Goal: Information Seeking & Learning: Learn about a topic

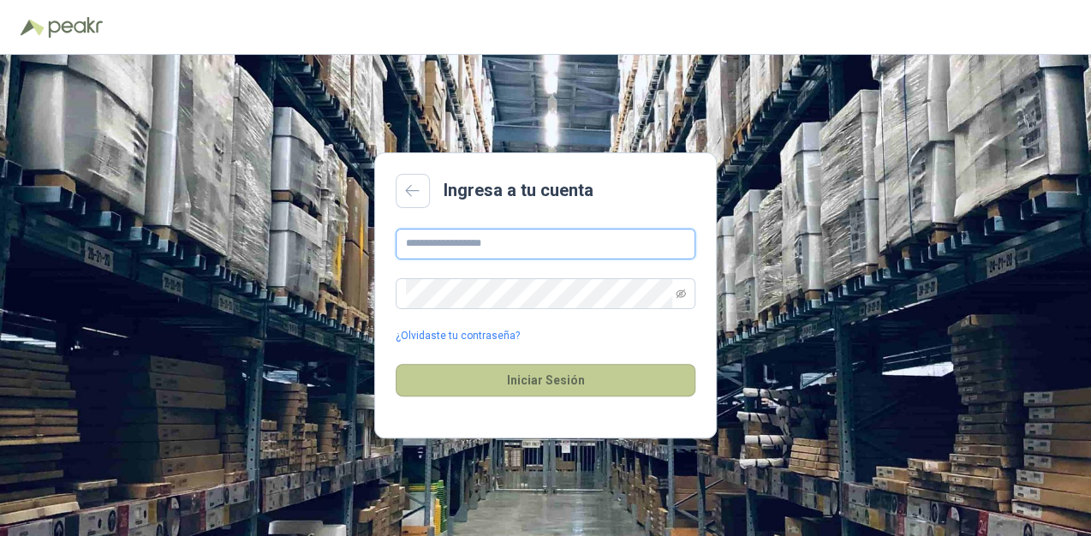
type input "**********"
click at [513, 380] on button "Iniciar Sesión" at bounding box center [546, 380] width 300 height 33
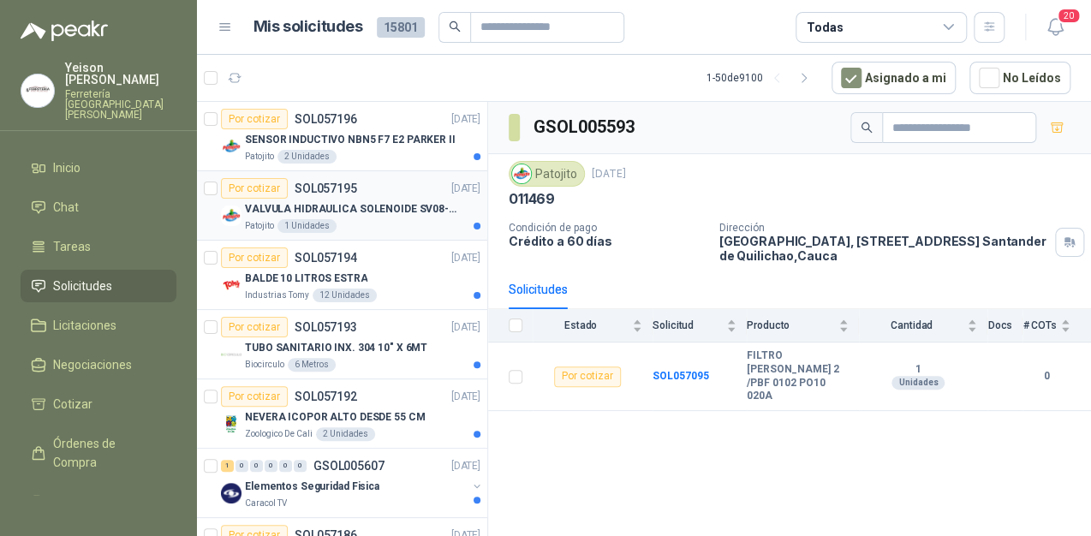
click at [372, 209] on p "VALVULA HIDRAULICA SOLENOIDE SV08-20" at bounding box center [351, 209] width 213 height 16
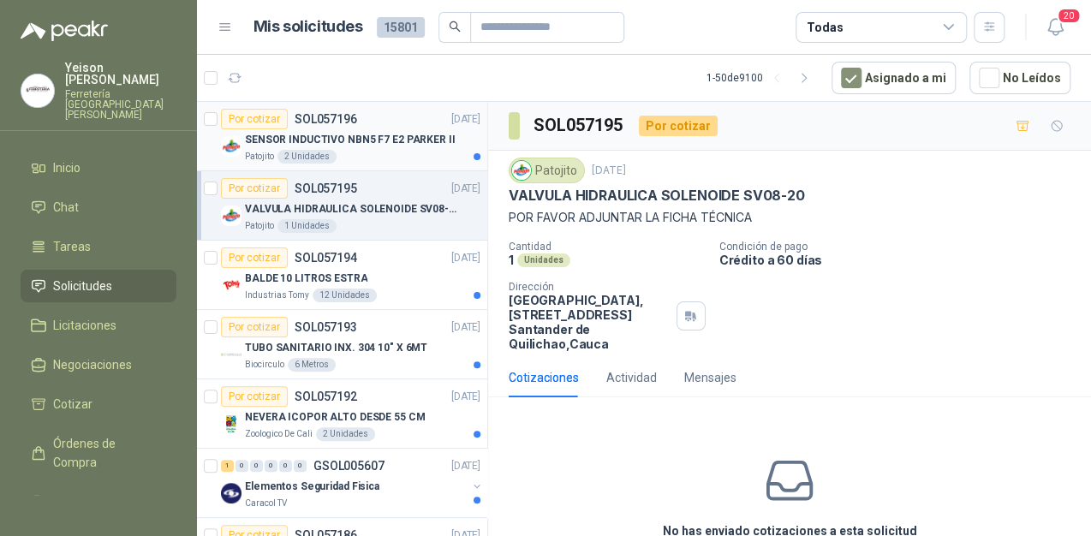
click at [387, 145] on p "SENSOR INDUCTIVO NBN5 F7 E2 PARKER II" at bounding box center [350, 140] width 211 height 16
click at [406, 217] on div "VALVULA HIDRAULICA SOLENOIDE SV08-20" at bounding box center [362, 209] width 235 height 21
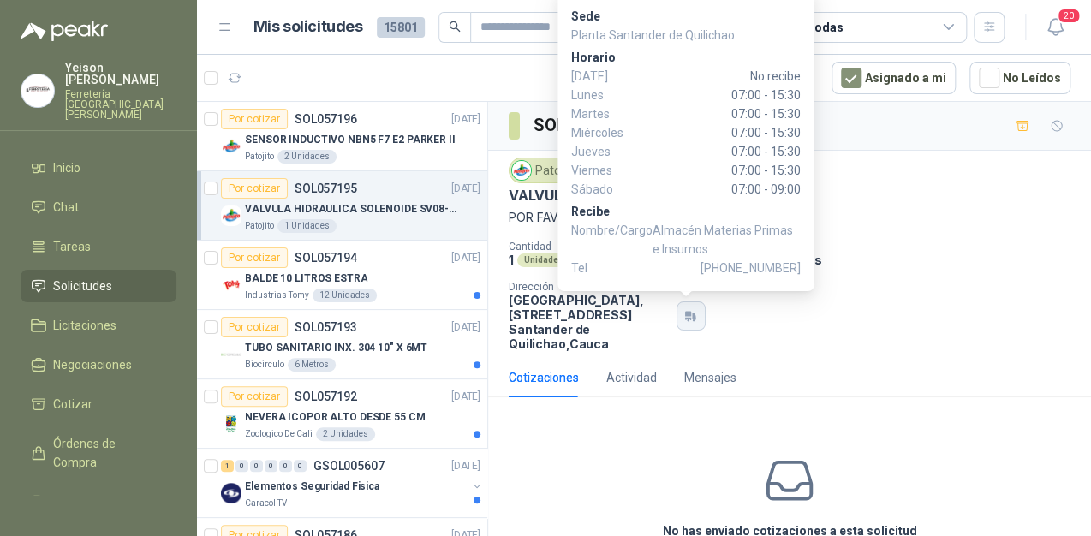
click at [693, 316] on icon "button" at bounding box center [694, 316] width 3 height 7
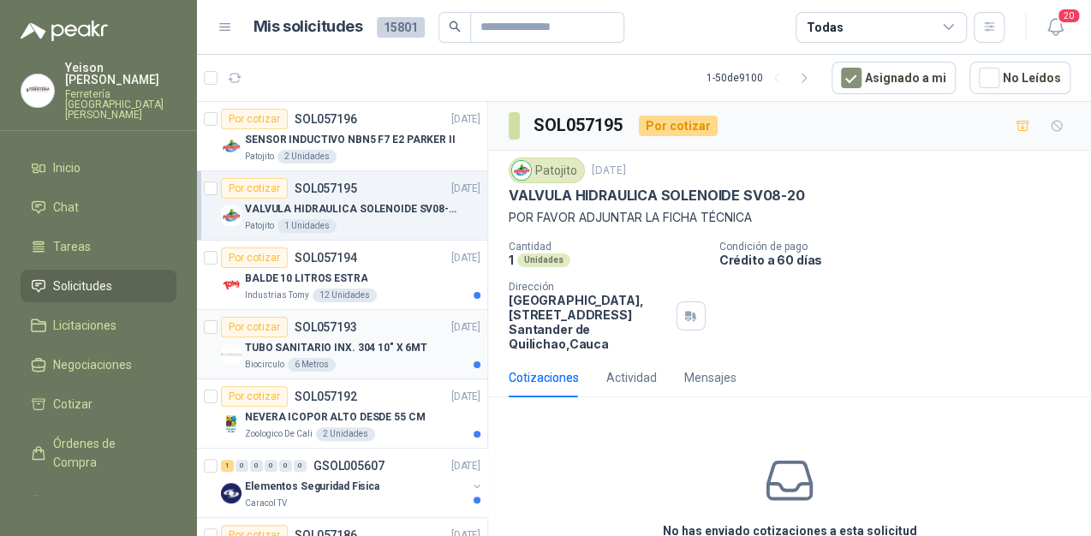
click at [377, 344] on p "TUBO SANITARIO INX. 304 10" X 6MT" at bounding box center [336, 348] width 182 height 16
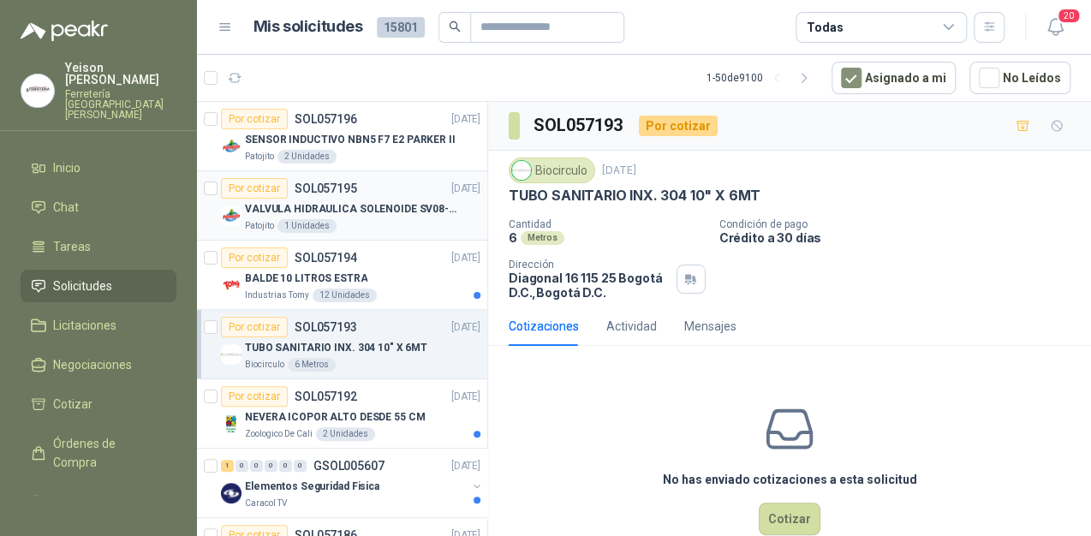
click at [376, 199] on div "VALVULA HIDRAULICA SOLENOIDE SV08-20" at bounding box center [362, 209] width 235 height 21
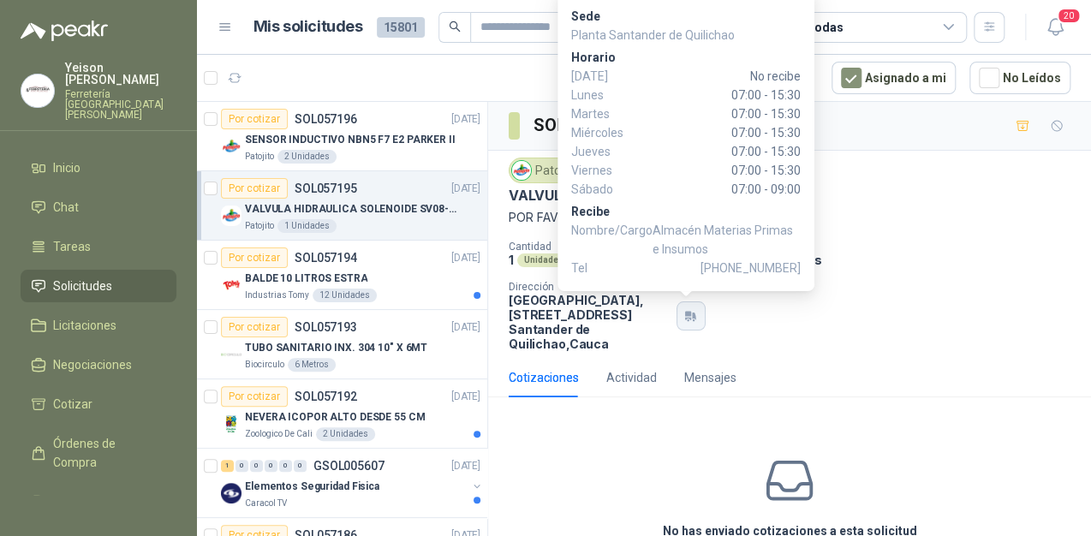
click at [685, 325] on button "button" at bounding box center [691, 315] width 29 height 29
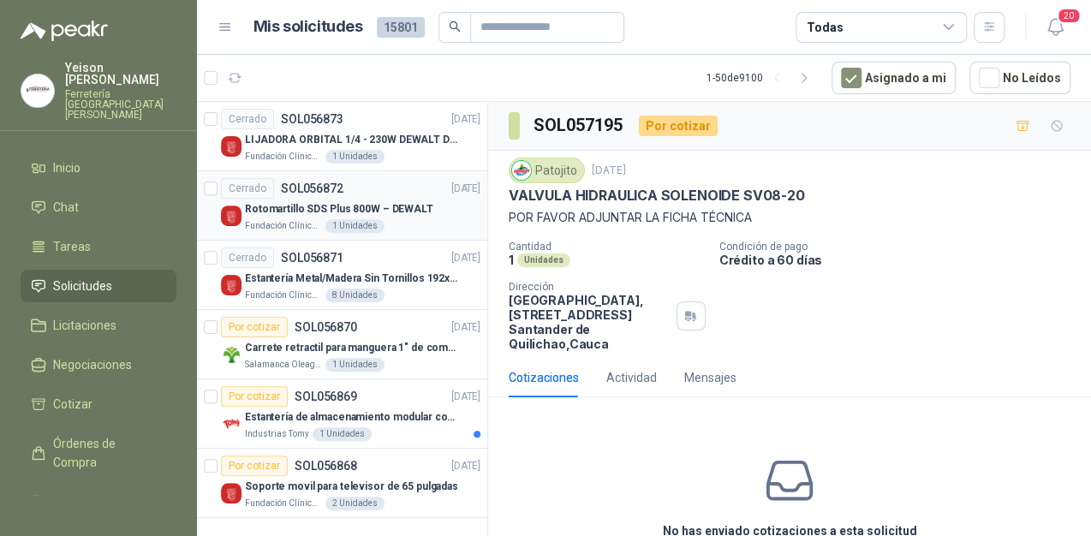
scroll to position [3057, 0]
click at [805, 78] on button "button" at bounding box center [803, 77] width 27 height 27
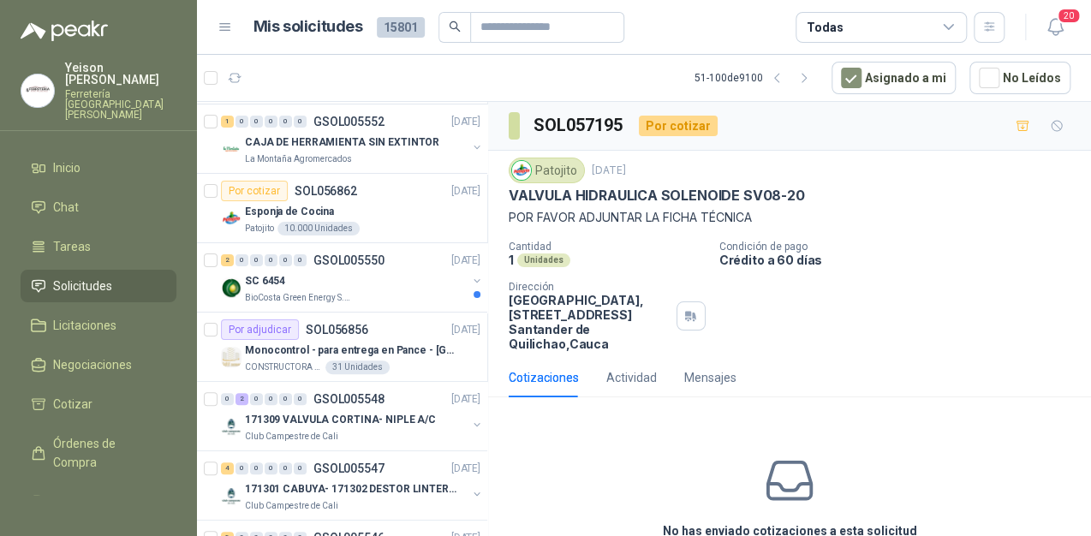
scroll to position [137, 0]
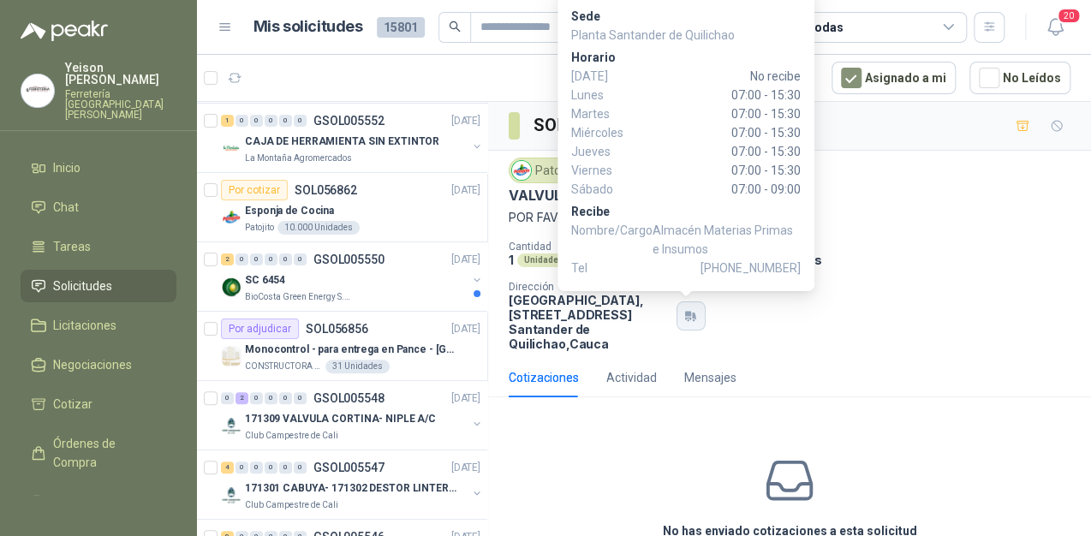
click at [683, 321] on icon "button" at bounding box center [690, 316] width 15 height 14
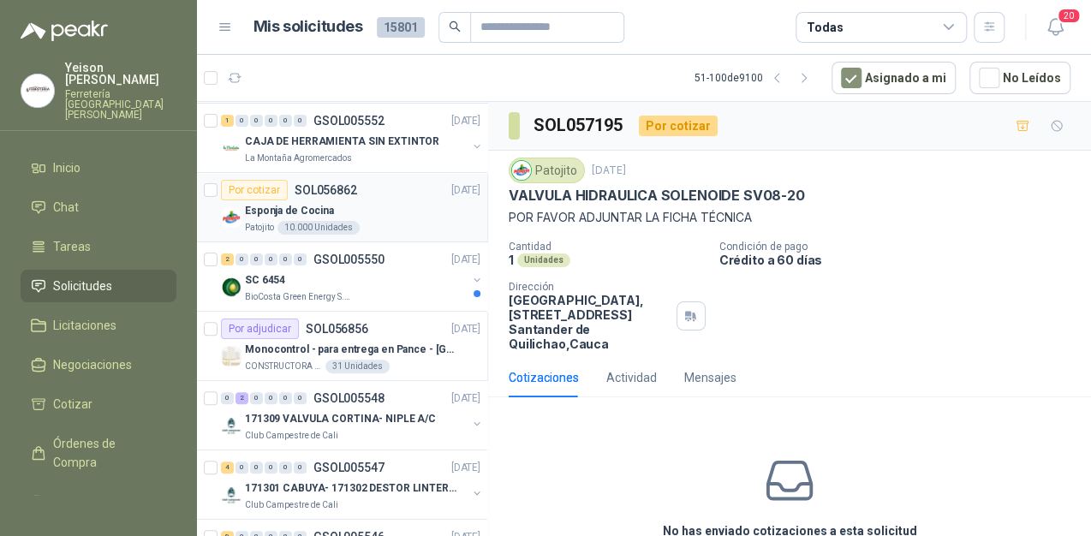
scroll to position [0, 0]
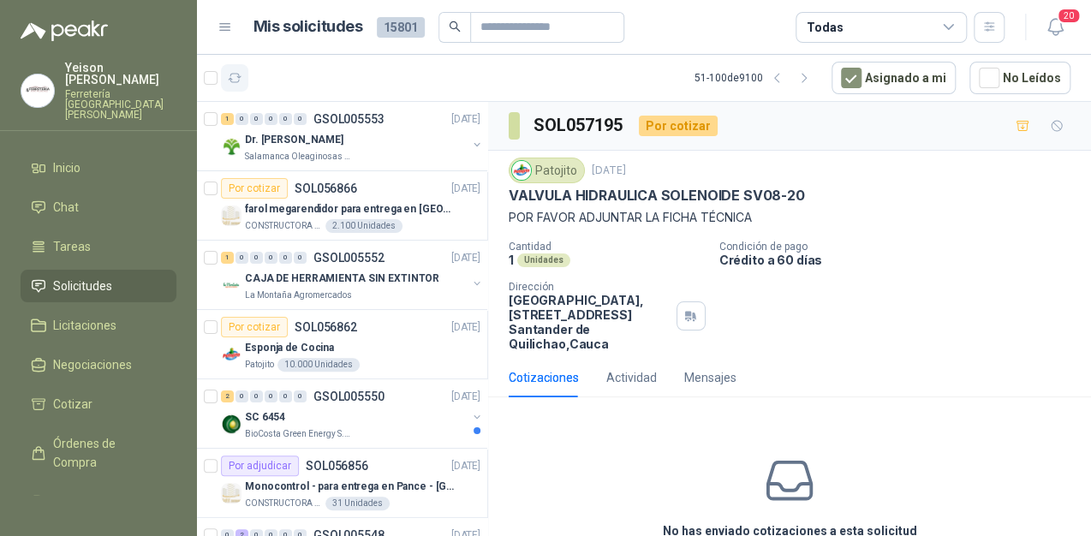
click at [228, 83] on icon "button" at bounding box center [235, 78] width 15 height 15
click at [332, 203] on p "farol megarendidor para entrega en [GEOGRAPHIC_DATA]" at bounding box center [351, 209] width 213 height 16
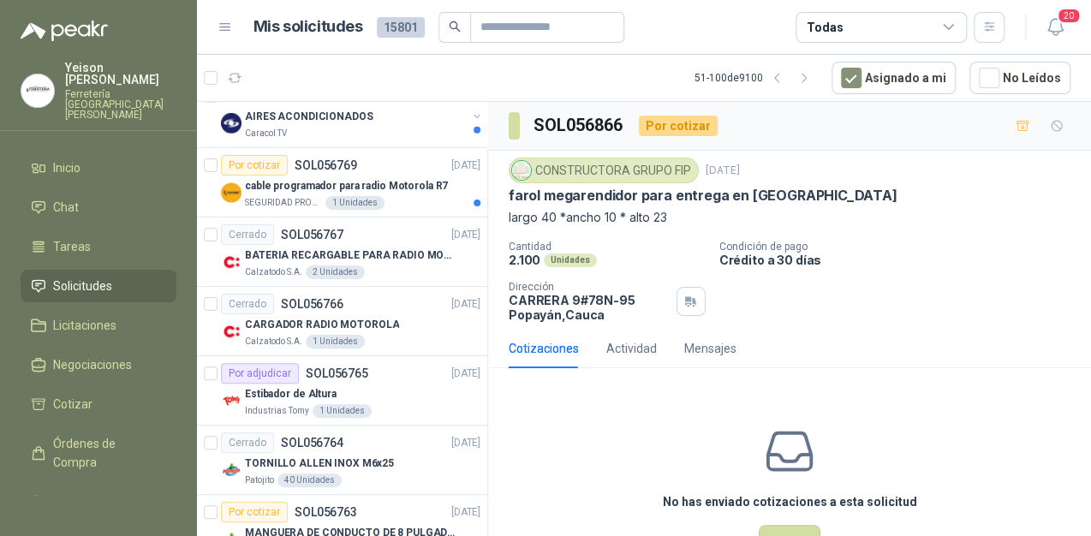
scroll to position [2261, 0]
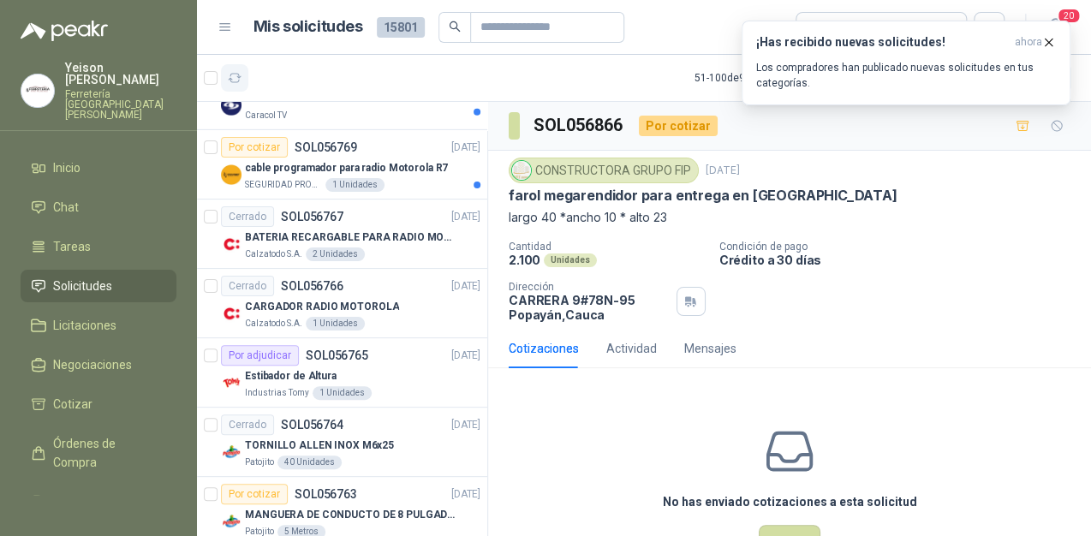
click at [243, 80] on button "button" at bounding box center [234, 77] width 27 height 27
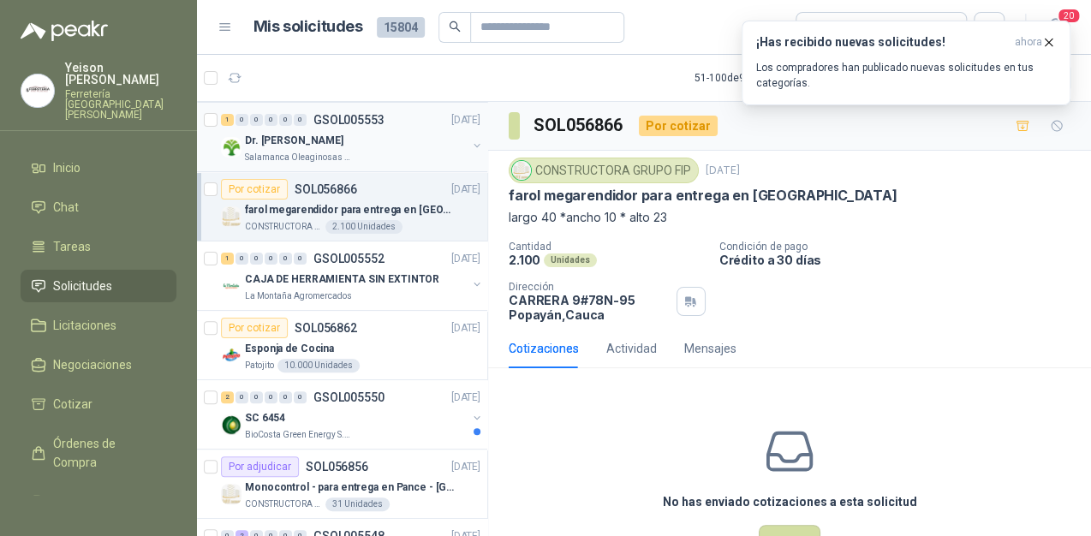
scroll to position [0, 0]
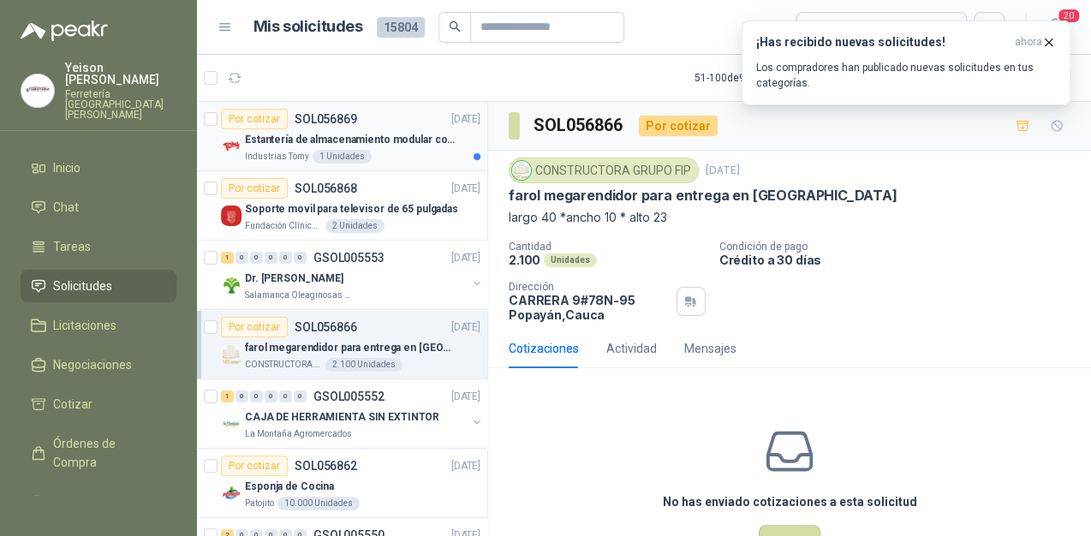
click at [408, 134] on p "Estantería de almacenamiento modular con organizadores abiertos" at bounding box center [351, 140] width 213 height 16
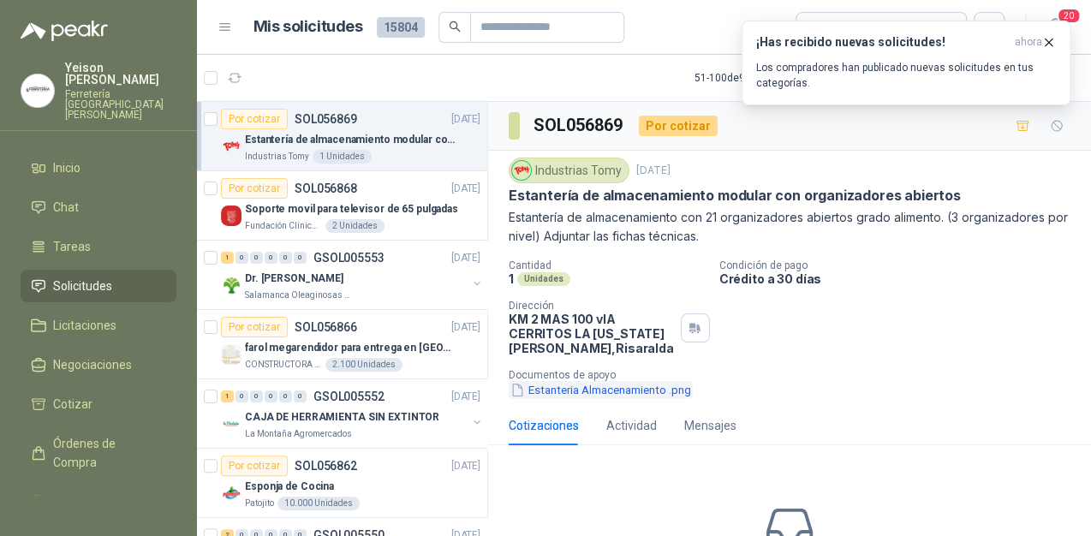
click at [575, 385] on button "Estanteria Almacenamiento .png" at bounding box center [601, 390] width 184 height 18
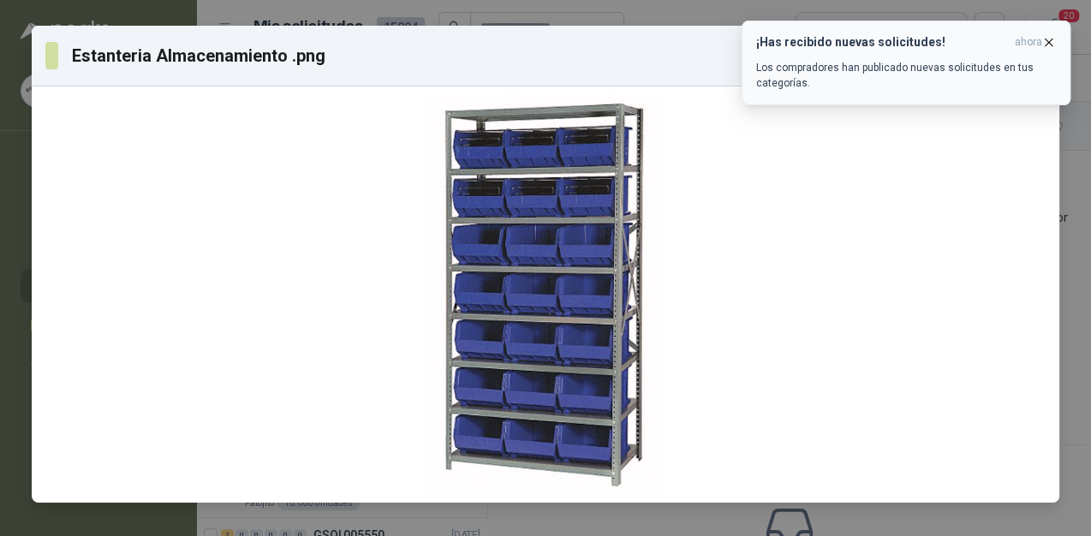
click at [1046, 41] on icon "button" at bounding box center [1048, 42] width 15 height 15
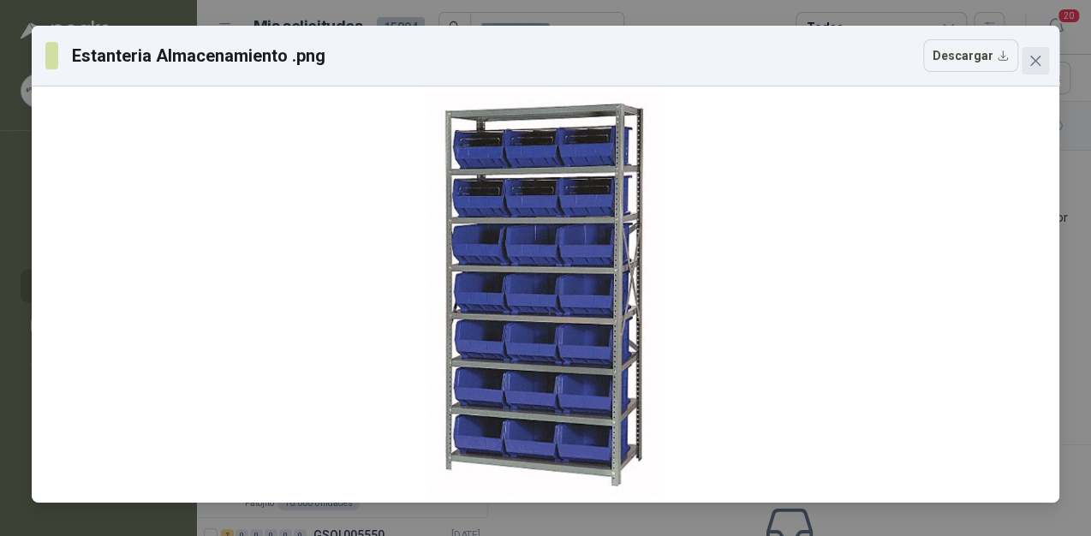
click at [1032, 62] on icon "close" at bounding box center [1035, 61] width 14 height 14
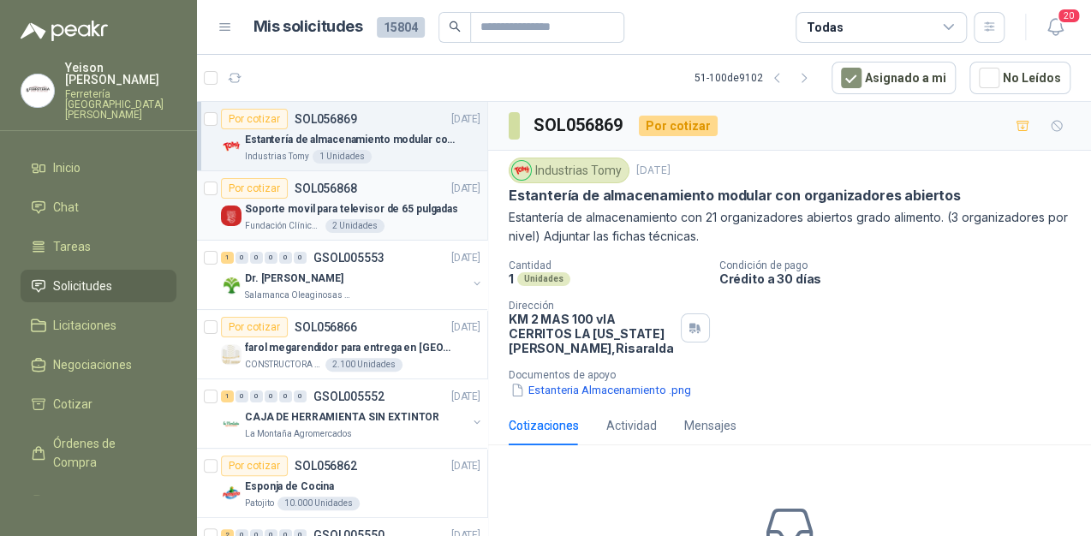
click at [414, 199] on div "Soporte movil para televisor de 65 pulgadas" at bounding box center [362, 209] width 235 height 21
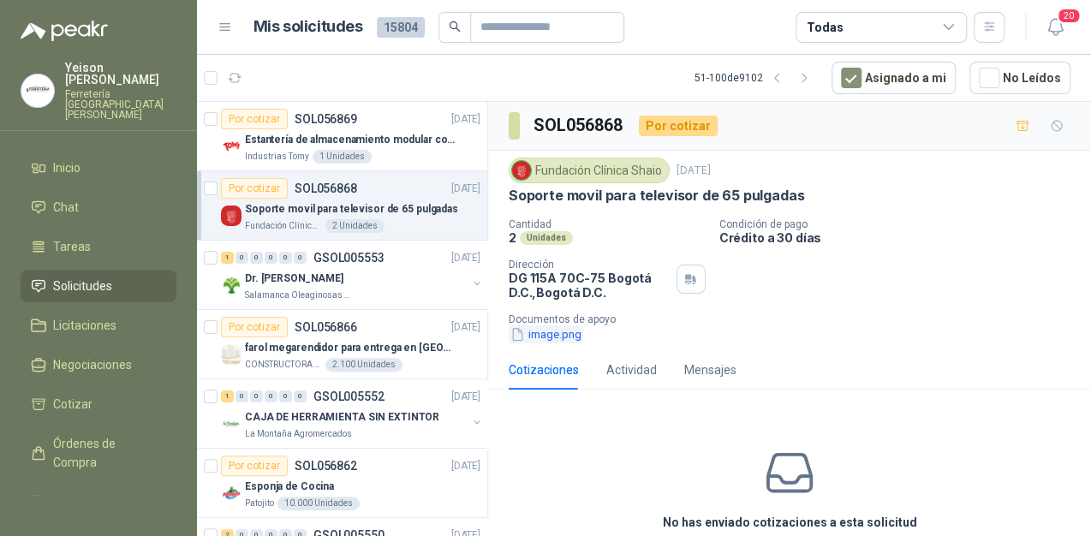
click at [556, 335] on button "image.png" at bounding box center [546, 334] width 75 height 18
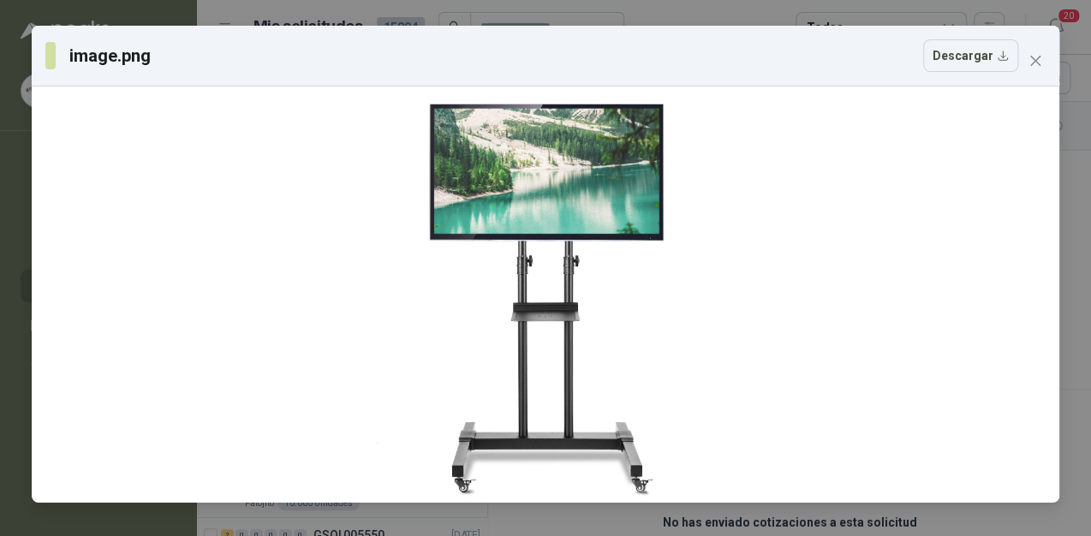
click at [1025, 58] on span "Close" at bounding box center [1035, 61] width 27 height 14
